Goal: Transaction & Acquisition: Register for event/course

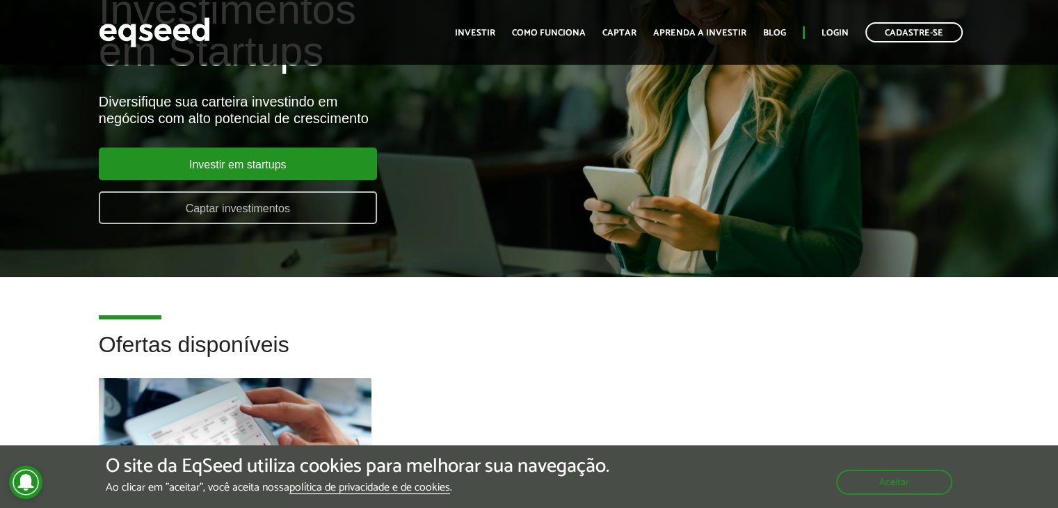
scroll to position [70, 0]
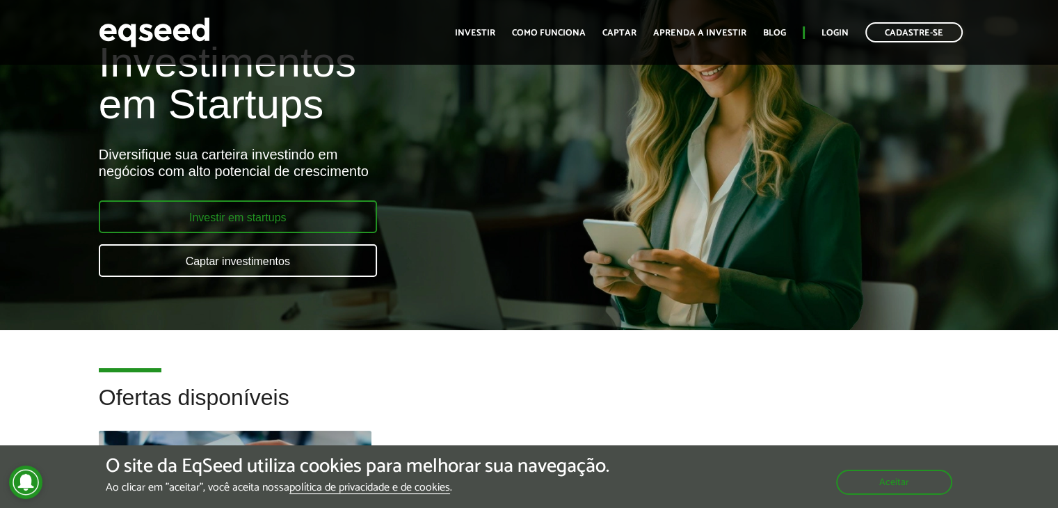
click at [327, 222] on link "Investir em startups" at bounding box center [238, 216] width 278 height 33
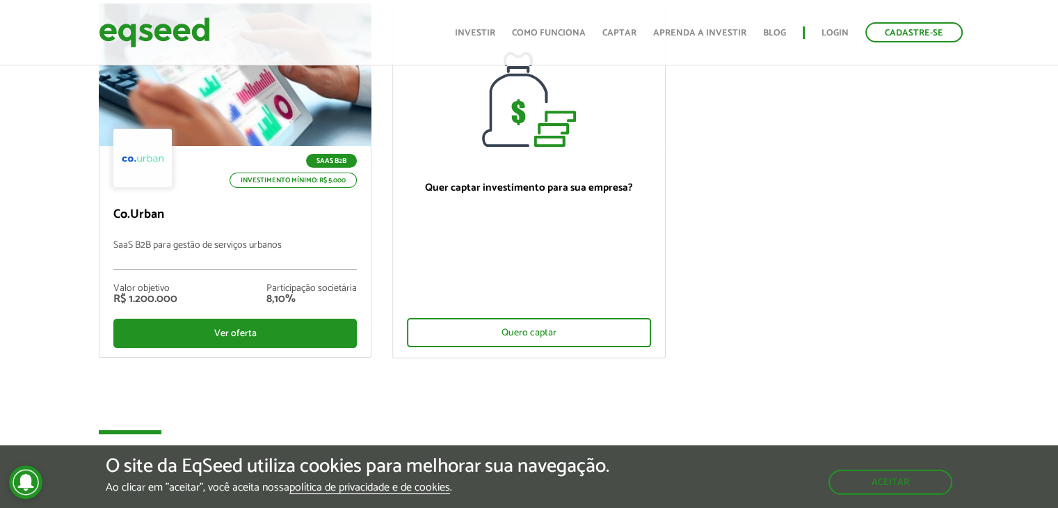
scroll to position [139, 0]
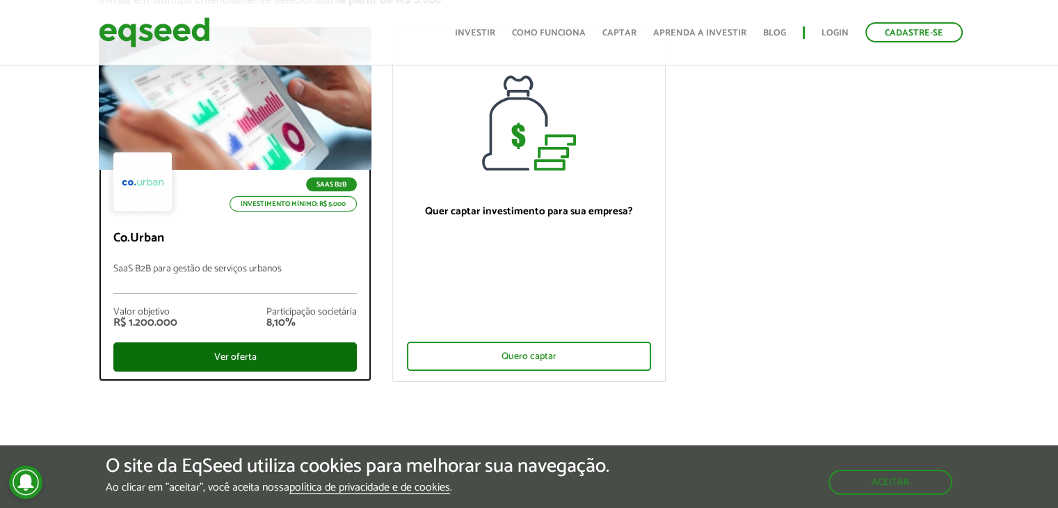
click at [260, 356] on div "Ver oferta" at bounding box center [235, 356] width 244 height 29
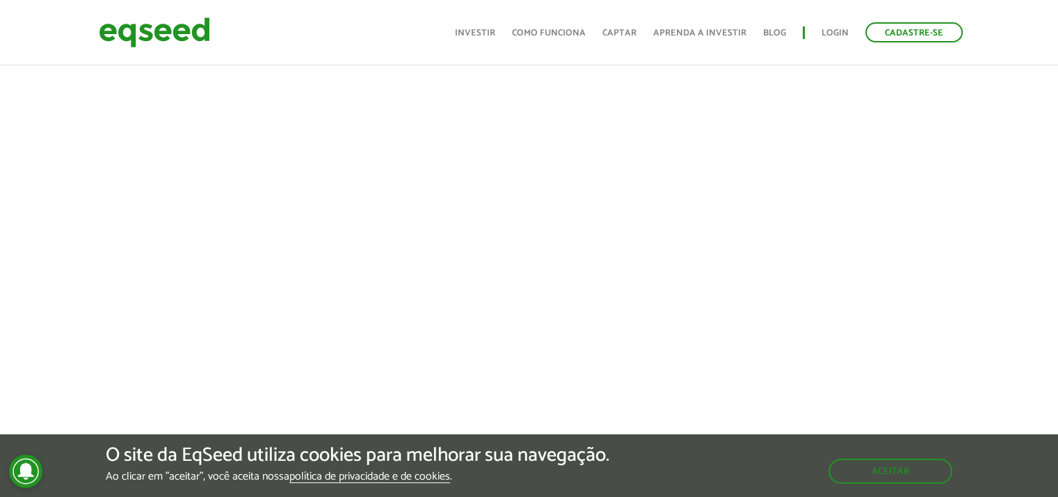
scroll to position [557, 0]
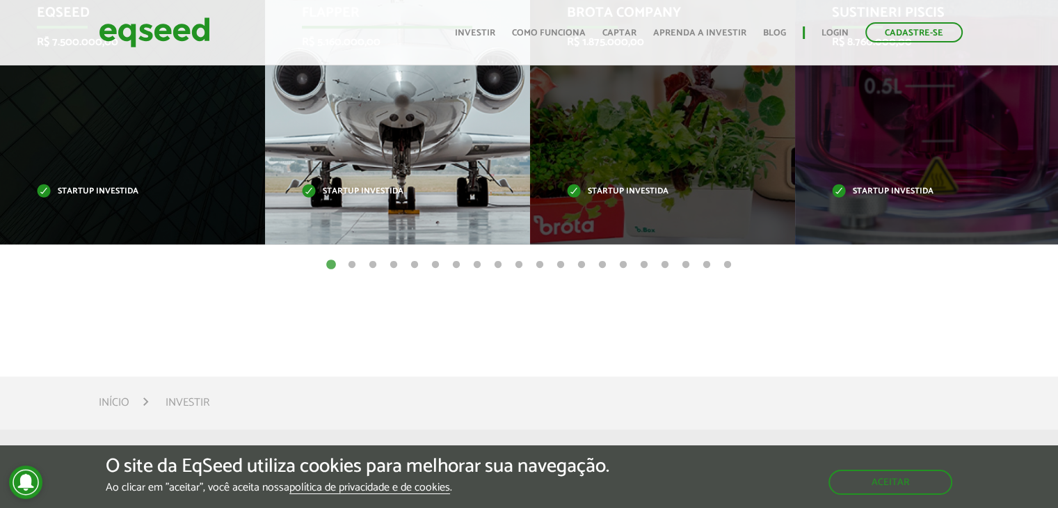
scroll to position [696, 0]
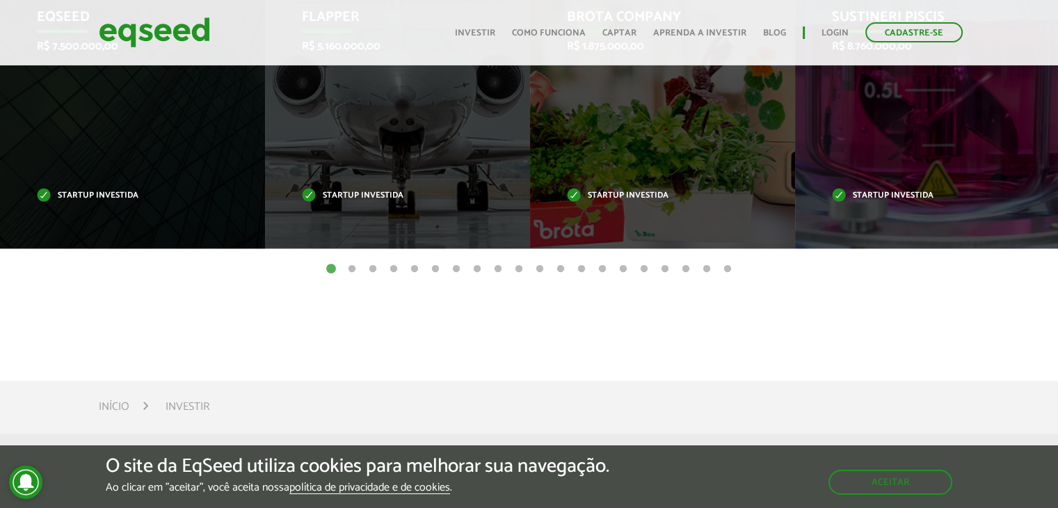
click at [353, 271] on button "2" at bounding box center [352, 269] width 14 height 14
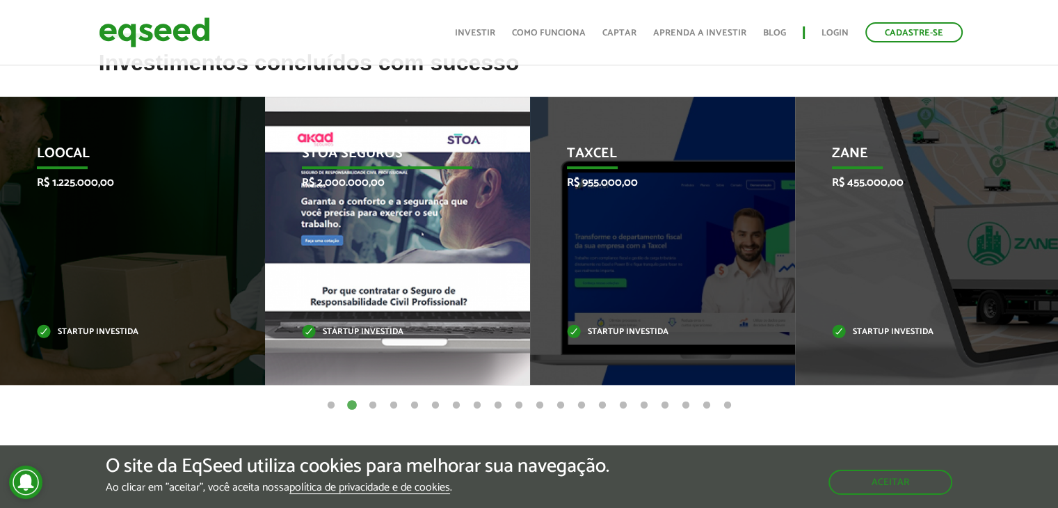
scroll to position [557, 0]
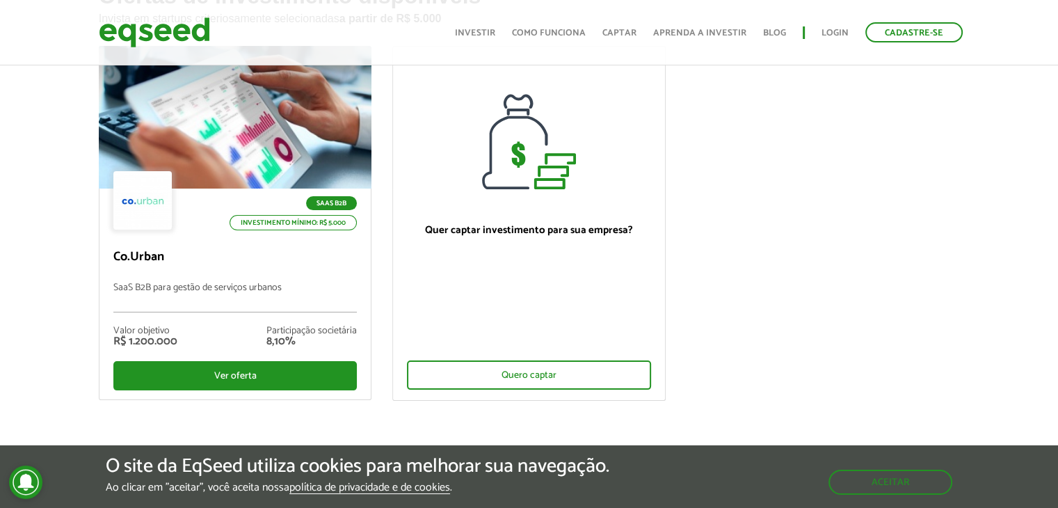
scroll to position [120, 0]
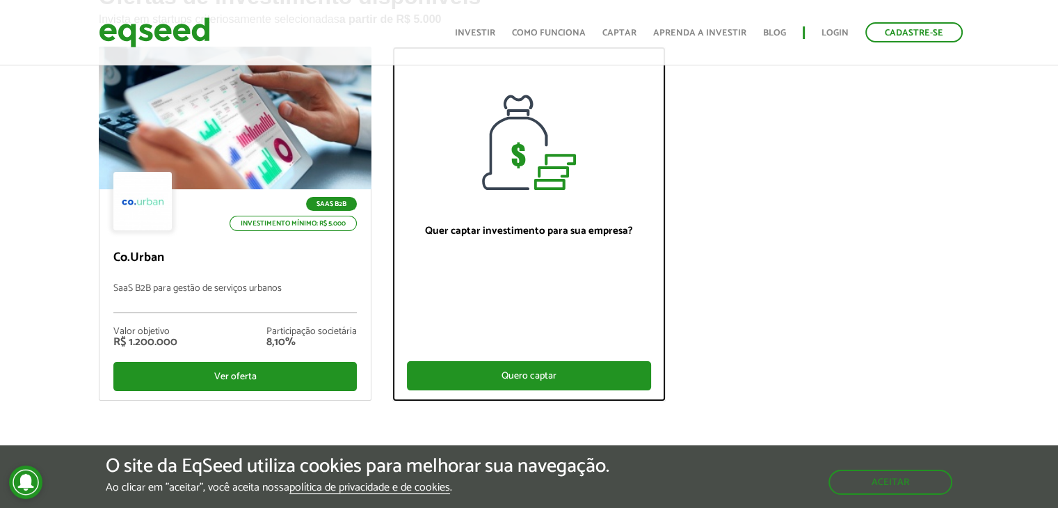
click at [498, 376] on div "Quero captar" at bounding box center [529, 375] width 244 height 29
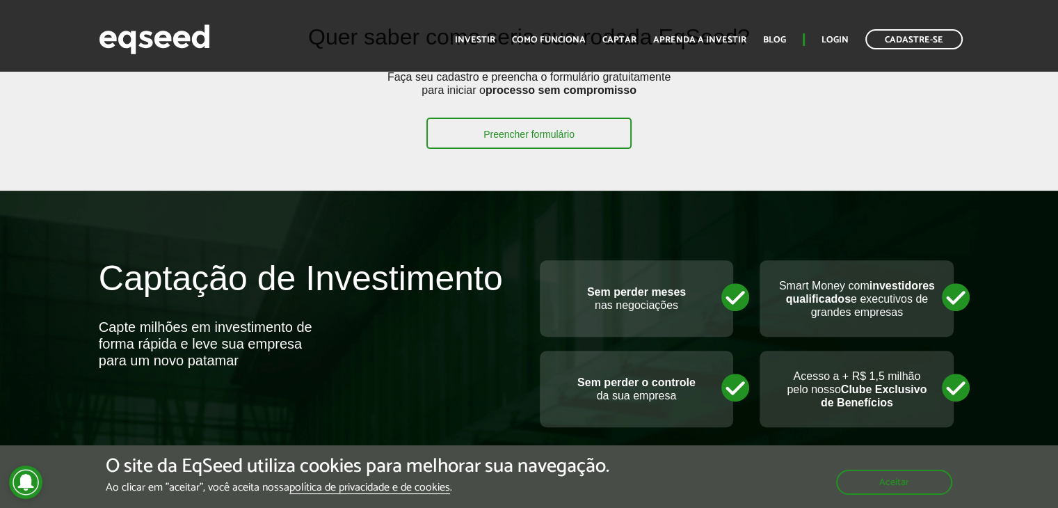
scroll to position [278, 0]
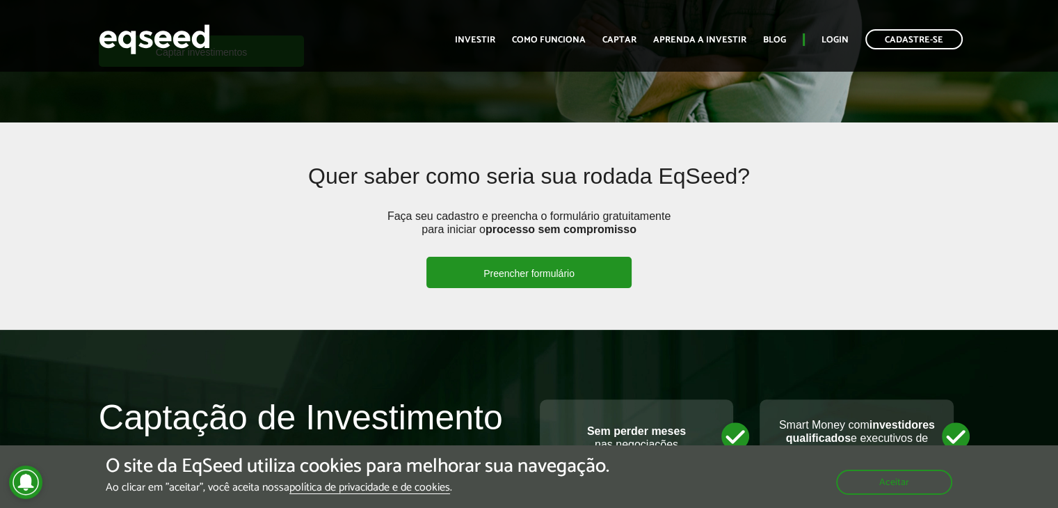
click at [564, 273] on link "Preencher formulário" at bounding box center [529, 272] width 205 height 31
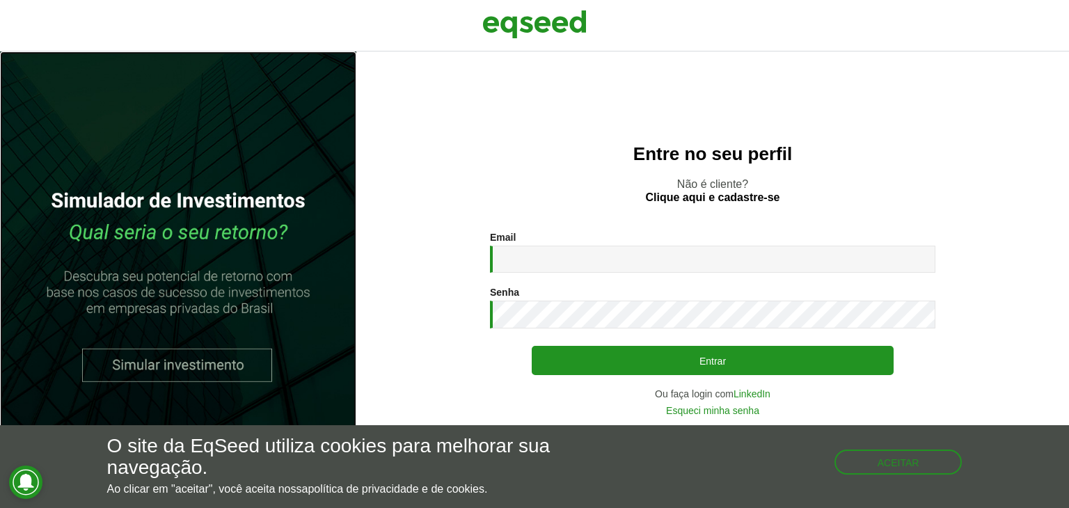
click at [179, 367] on link at bounding box center [178, 279] width 356 height 456
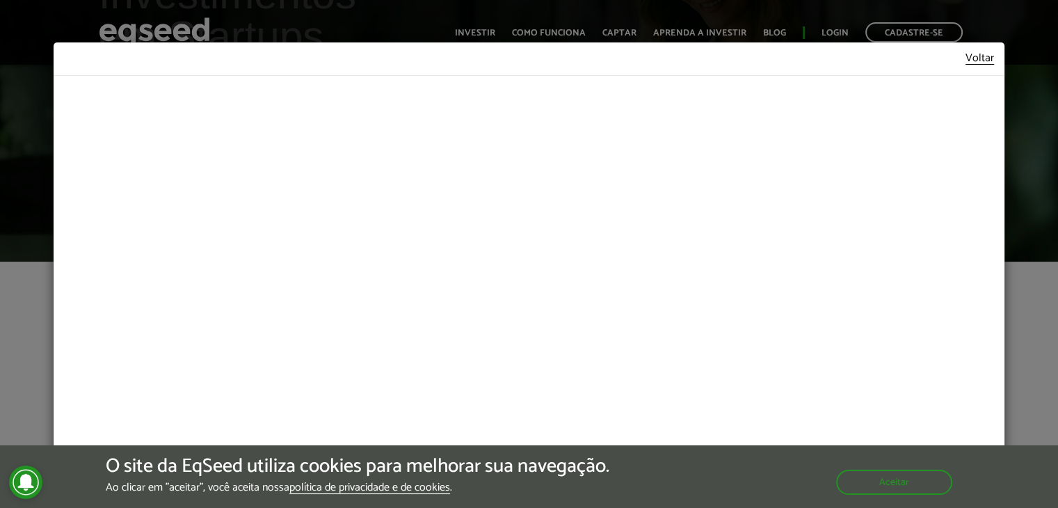
scroll to position [139, 0]
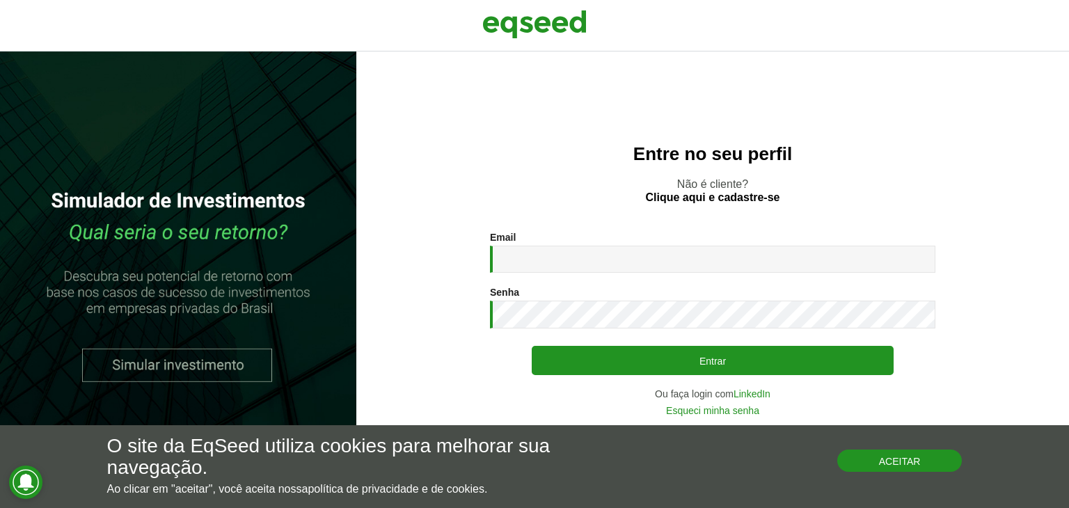
click at [899, 463] on button "Aceitar" at bounding box center [899, 460] width 125 height 22
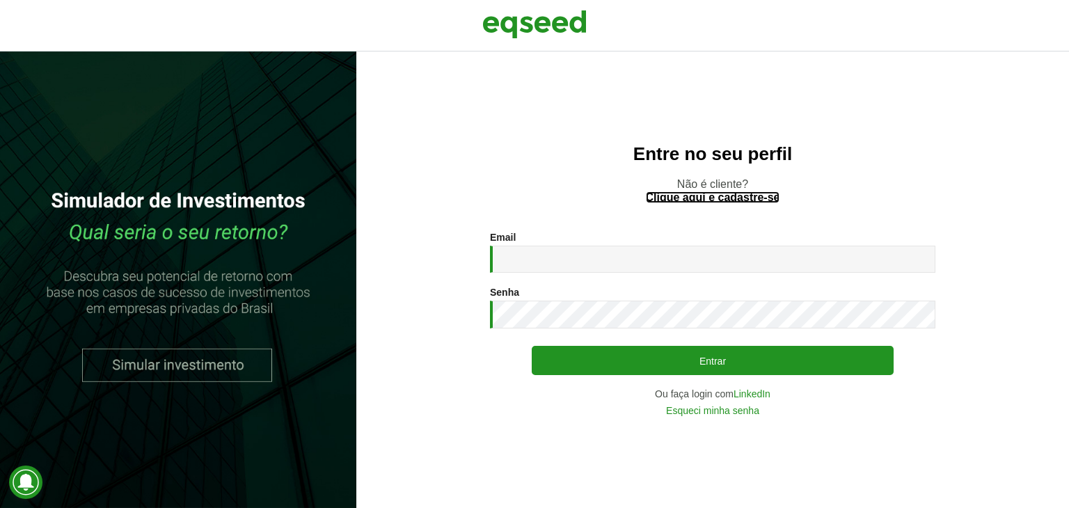
click at [734, 193] on link "Clique aqui e cadastre-se" at bounding box center [713, 197] width 134 height 11
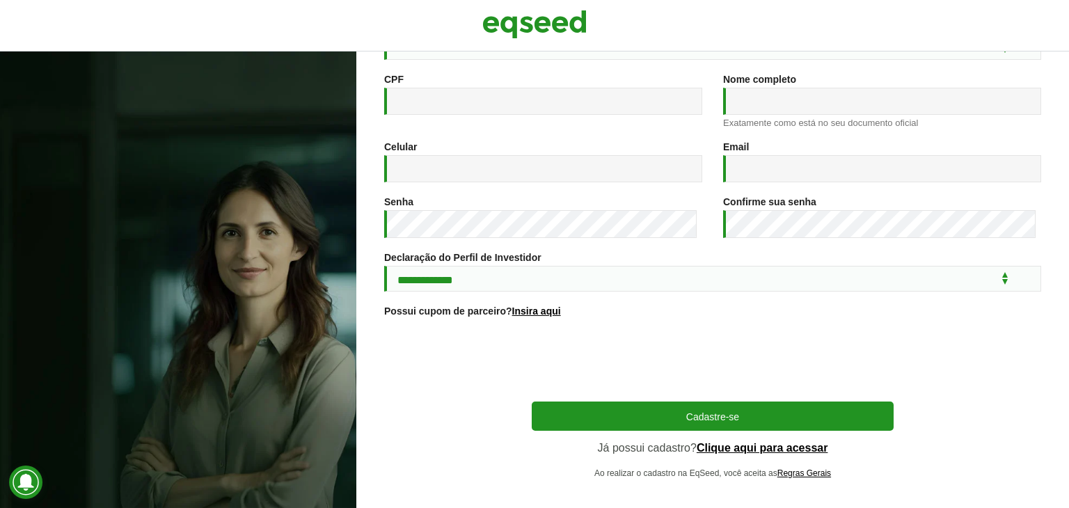
scroll to position [207, 0]
